Goal: Task Accomplishment & Management: Use online tool/utility

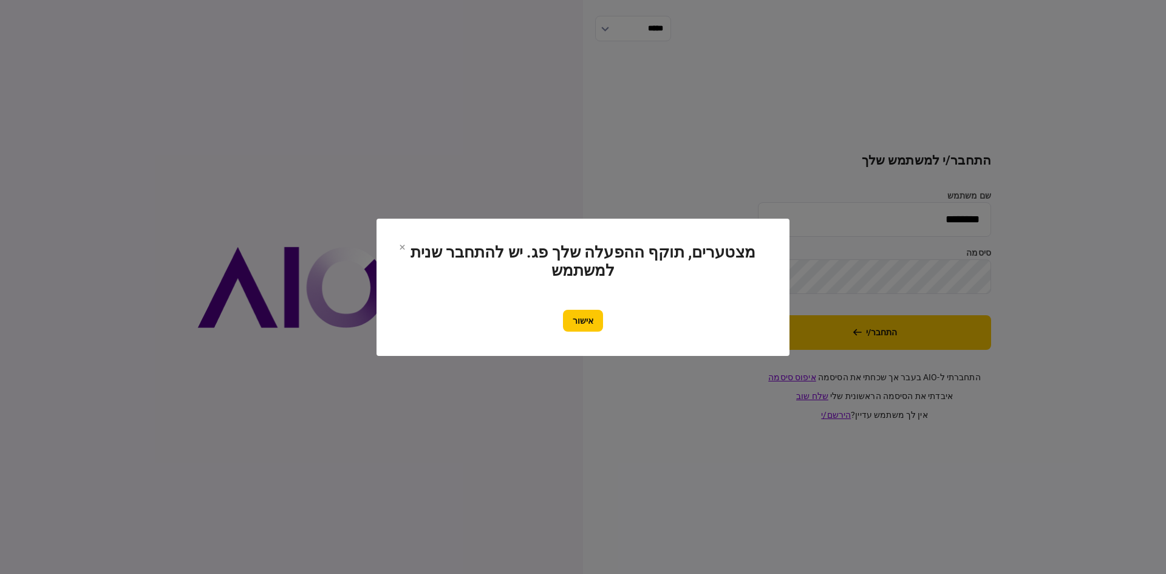
click at [553, 317] on div "אישור" at bounding box center [583, 321] width 364 height 22
click at [586, 327] on button "אישור" at bounding box center [583, 321] width 40 height 22
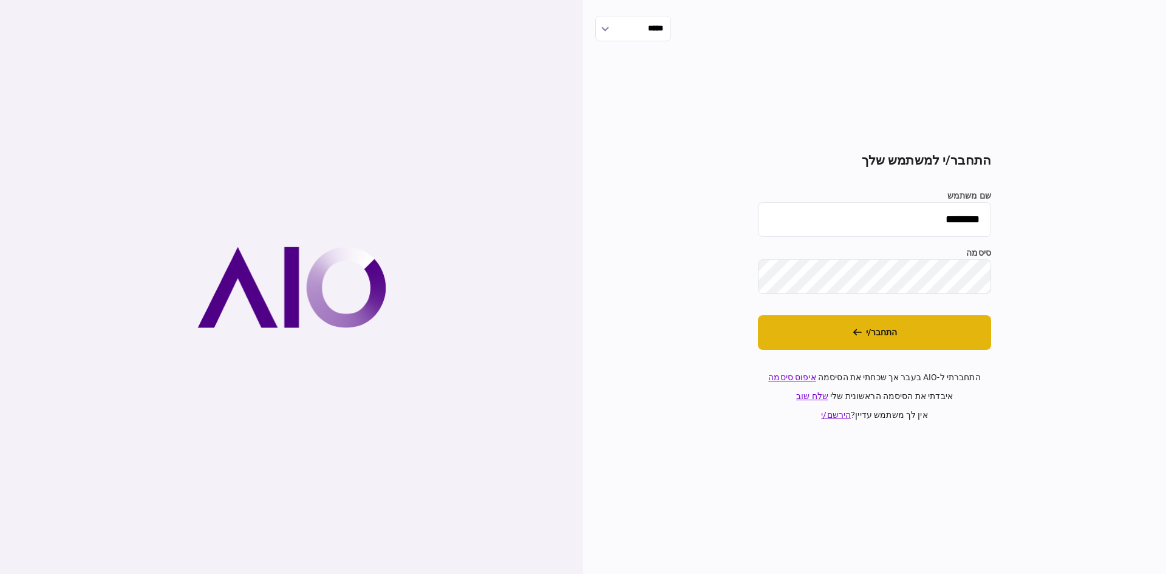
click at [887, 341] on button "התחבר/י" at bounding box center [874, 332] width 233 height 35
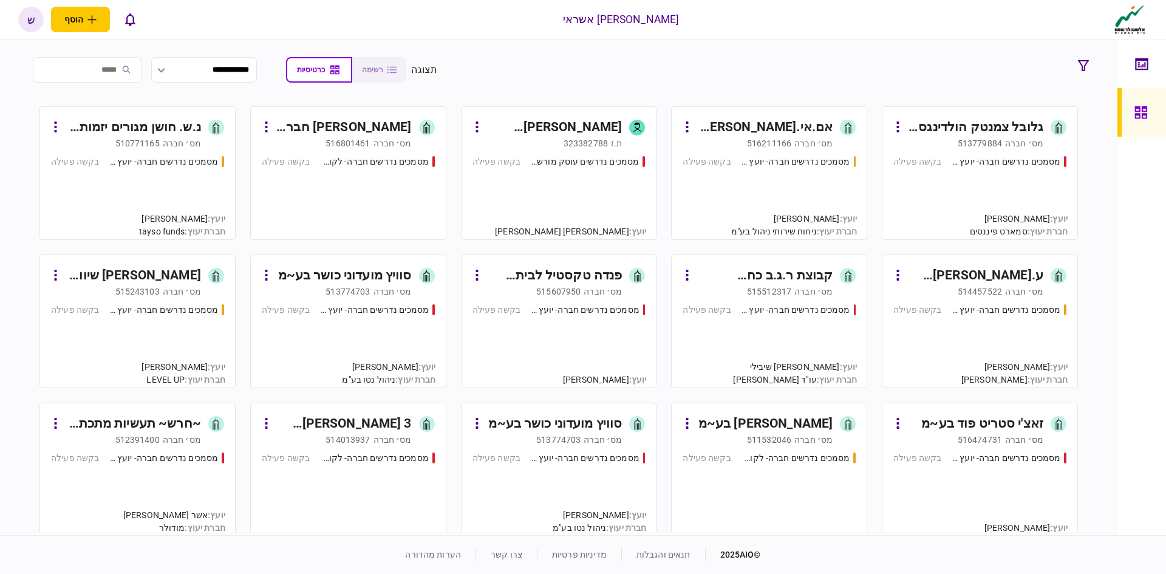
click at [999, 125] on div "גלובל צמנטק הולדינגס [PERSON_NAME] בע~מ" at bounding box center [975, 127] width 136 height 19
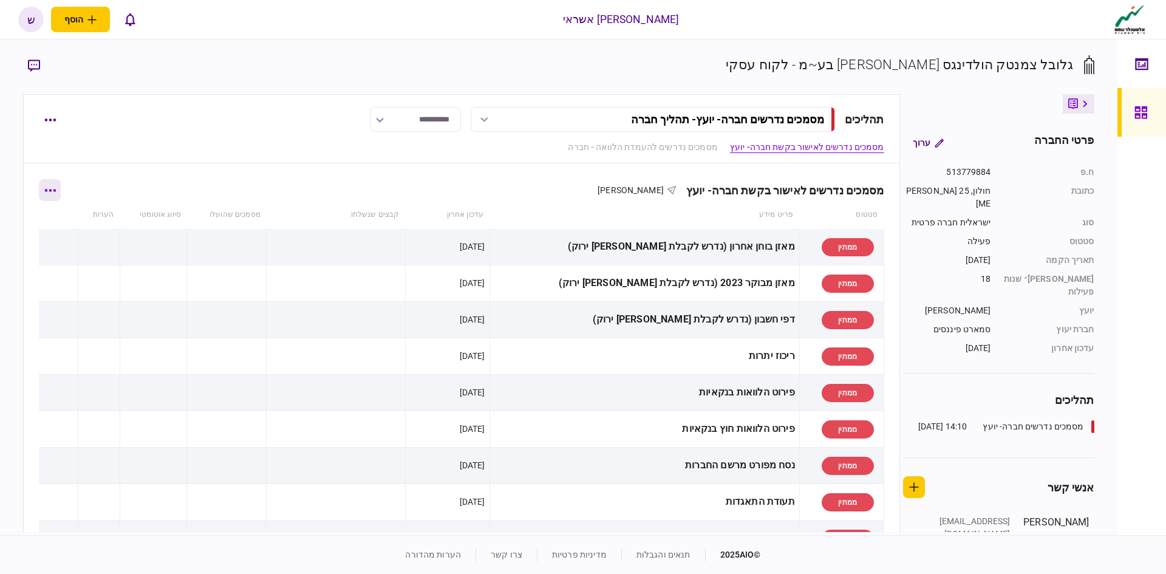
click at [51, 189] on icon "button" at bounding box center [50, 190] width 12 height 3
click at [75, 267] on span "שלח בקשה מחדש" at bounding box center [59, 268] width 74 height 15
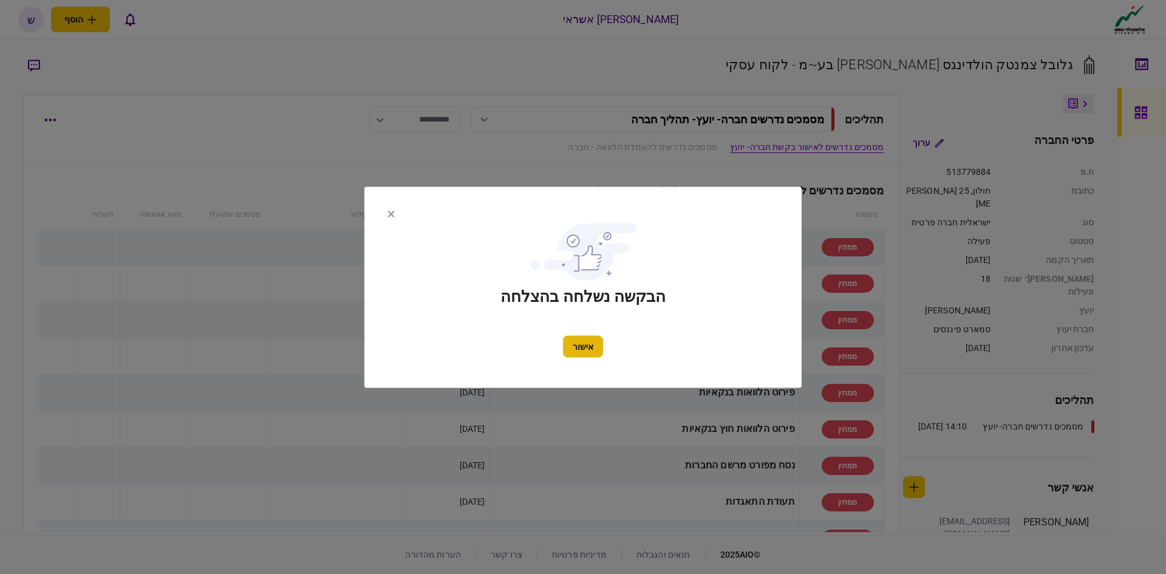
click at [586, 340] on button "אישור" at bounding box center [583, 346] width 40 height 22
